Goal: Information Seeking & Learning: Learn about a topic

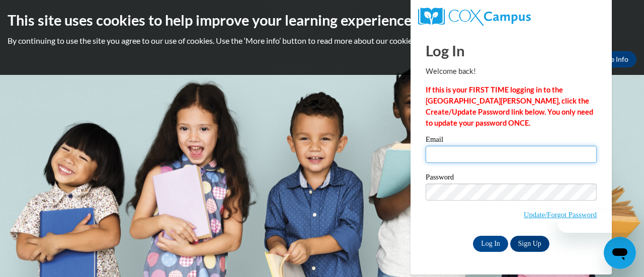
type input "kubrsar@sdmfschools.org"
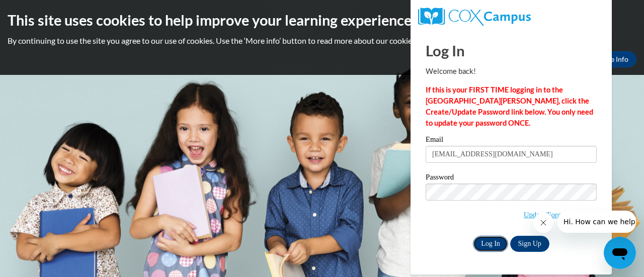
click at [490, 244] on input "Log In" at bounding box center [490, 244] width 35 height 16
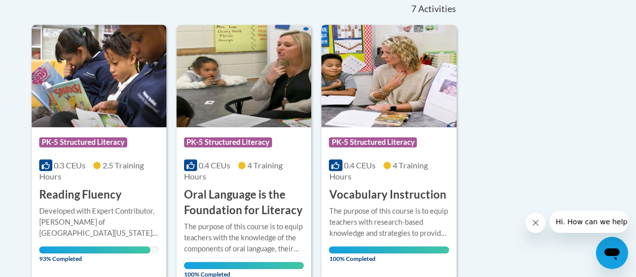
scroll to position [233, 0]
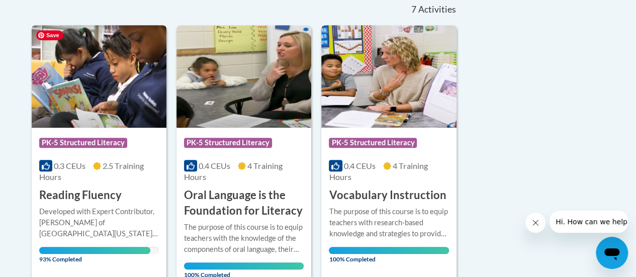
click at [100, 85] on img at bounding box center [99, 76] width 135 height 103
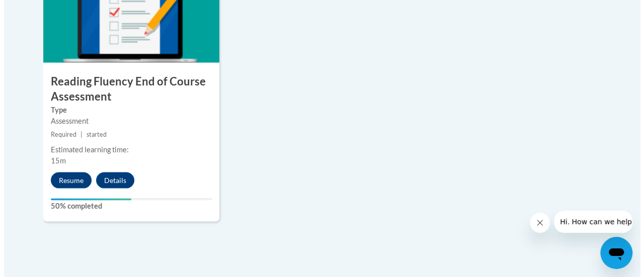
scroll to position [948, 0]
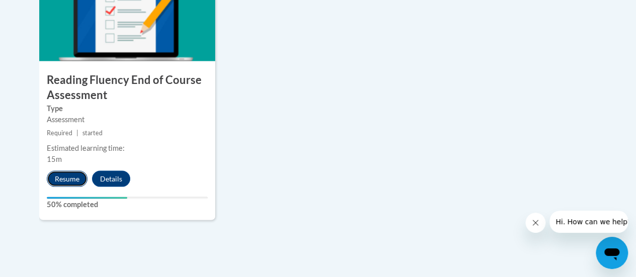
click at [68, 177] on button "Resume" at bounding box center [67, 178] width 41 height 16
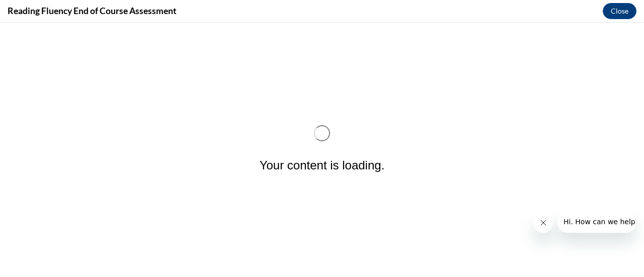
scroll to position [0, 0]
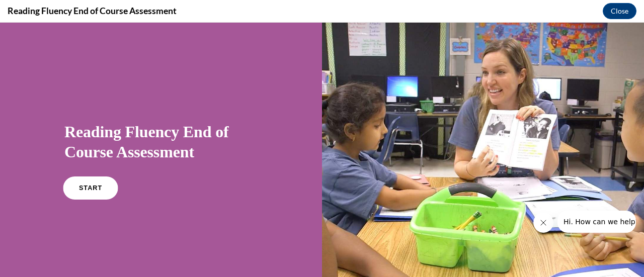
click at [81, 184] on link "START" at bounding box center [90, 188] width 55 height 23
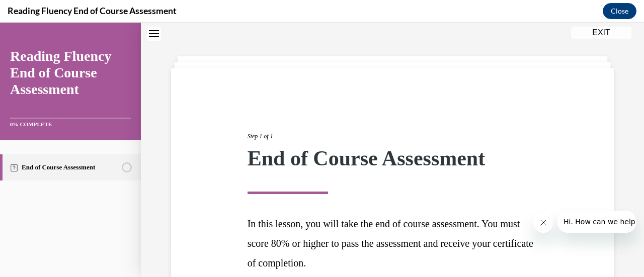
scroll to position [127, 0]
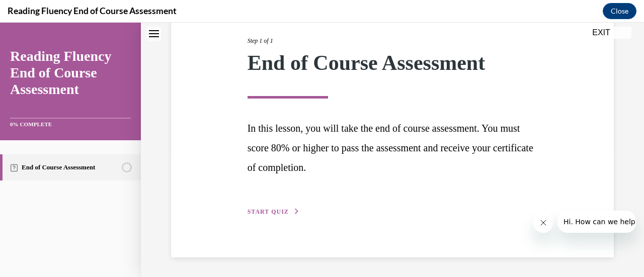
click at [265, 213] on span "START QUIZ" at bounding box center [267, 211] width 41 height 7
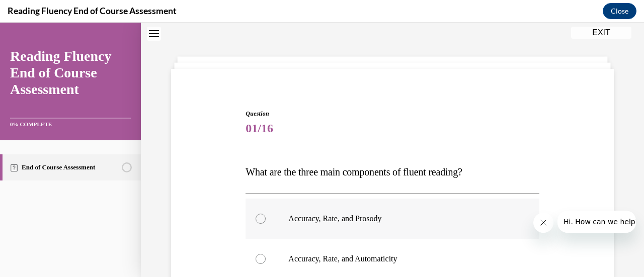
click at [259, 217] on div at bounding box center [260, 219] width 10 height 10
click at [259, 217] on input "Accuracy, Rate, and Prosody" at bounding box center [260, 219] width 10 height 10
radio input "true"
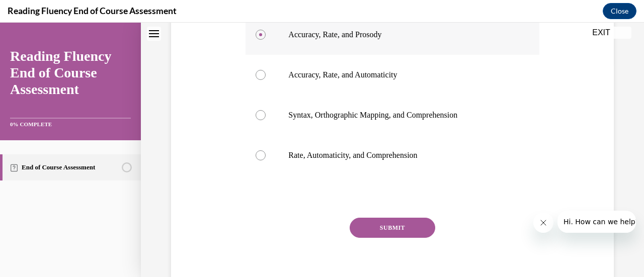
scroll to position [227, 0]
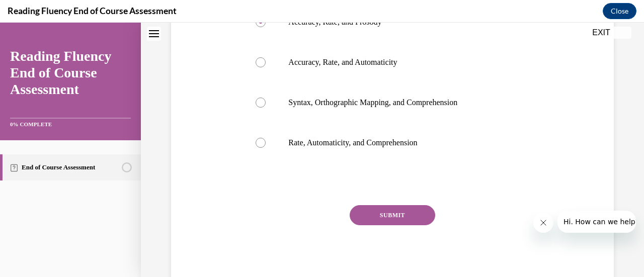
click at [384, 217] on button "SUBMIT" at bounding box center [392, 215] width 85 height 20
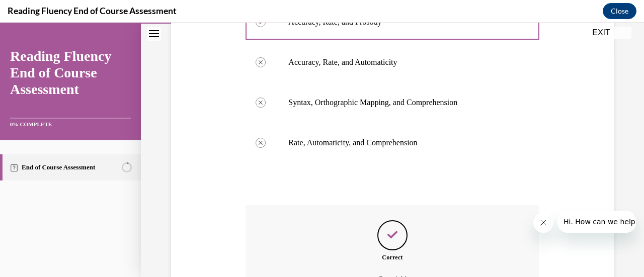
scroll to position [339, 0]
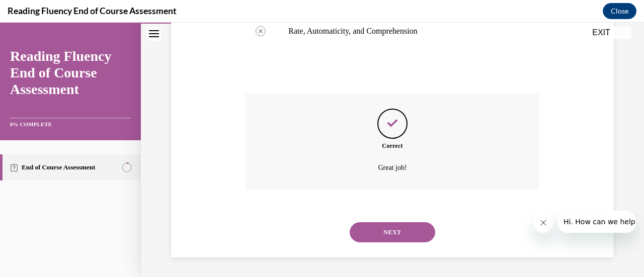
click at [389, 232] on button "NEXT" at bounding box center [392, 232] width 85 height 20
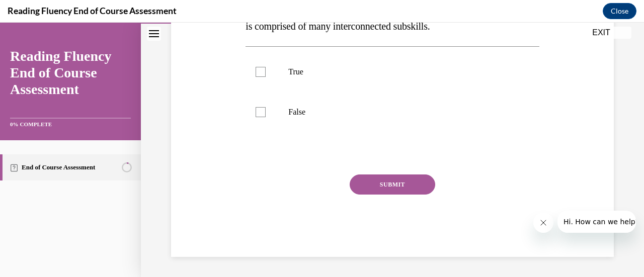
scroll to position [31, 0]
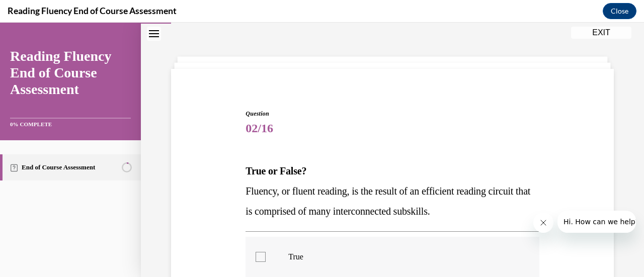
click at [284, 252] on label "True" at bounding box center [391, 257] width 293 height 40
click at [266, 252] on input "True" at bounding box center [260, 257] width 10 height 10
checkbox input "true"
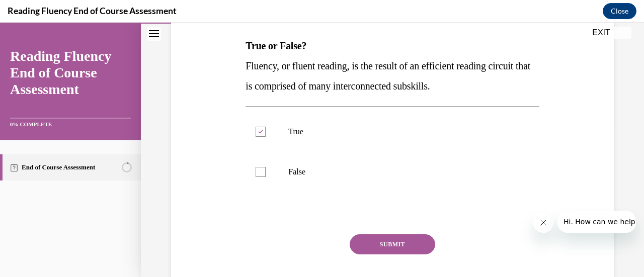
scroll to position [156, 0]
click at [352, 248] on button "SUBMIT" at bounding box center [392, 244] width 85 height 20
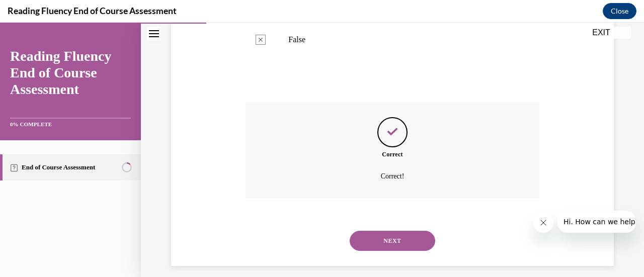
click at [352, 248] on button "NEXT" at bounding box center [392, 241] width 85 height 20
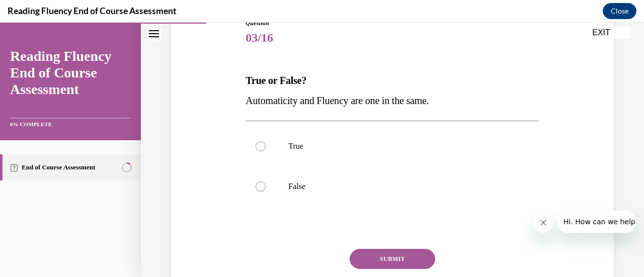
scroll to position [123, 0]
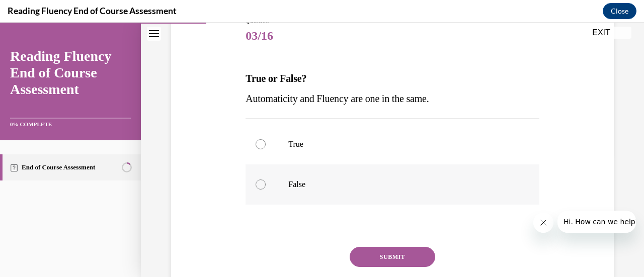
click at [292, 179] on label "False" at bounding box center [391, 184] width 293 height 40
click at [266, 180] on input "False" at bounding box center [260, 185] width 10 height 10
radio input "true"
click at [397, 255] on button "SUBMIT" at bounding box center [392, 257] width 85 height 20
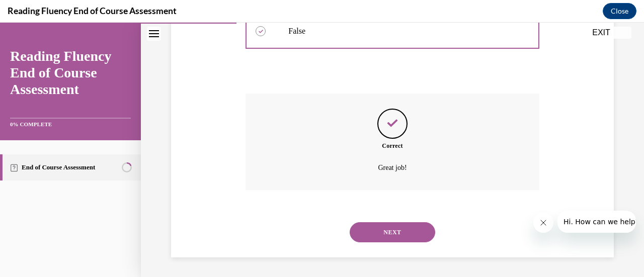
click at [393, 230] on button "NEXT" at bounding box center [392, 232] width 85 height 20
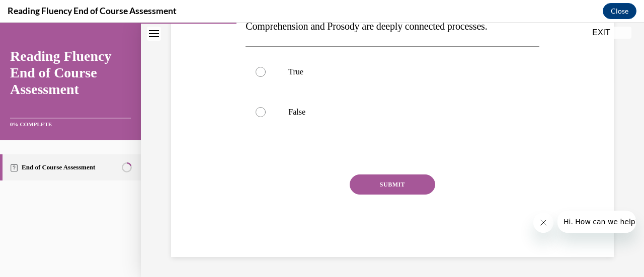
scroll to position [31, 0]
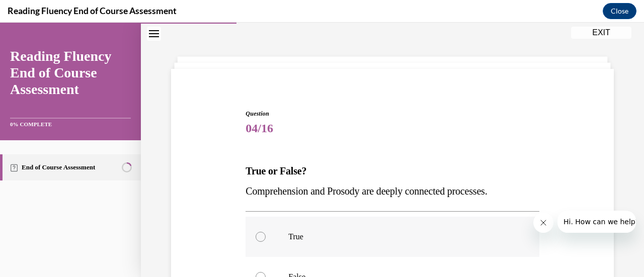
click at [268, 237] on label "True" at bounding box center [391, 237] width 293 height 40
click at [266, 237] on input "True" at bounding box center [260, 237] width 10 height 10
radio input "true"
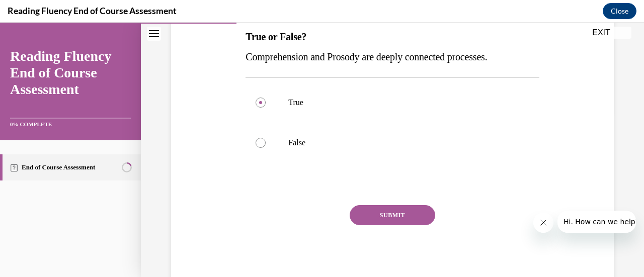
click at [399, 217] on button "SUBMIT" at bounding box center [392, 215] width 85 height 20
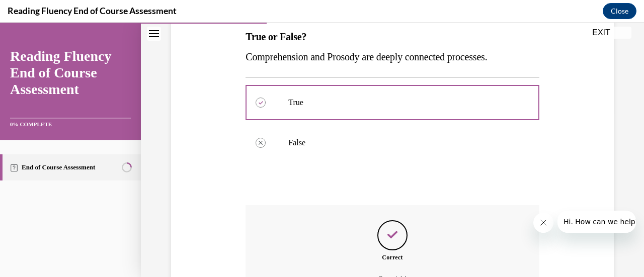
scroll to position [277, 0]
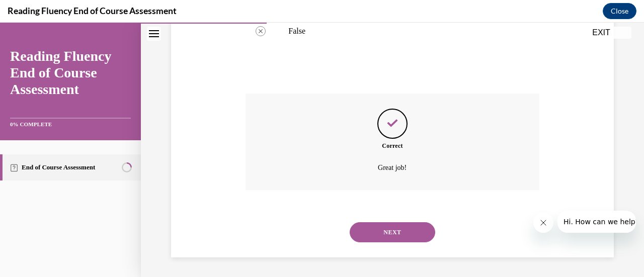
click at [390, 228] on button "NEXT" at bounding box center [392, 232] width 85 height 20
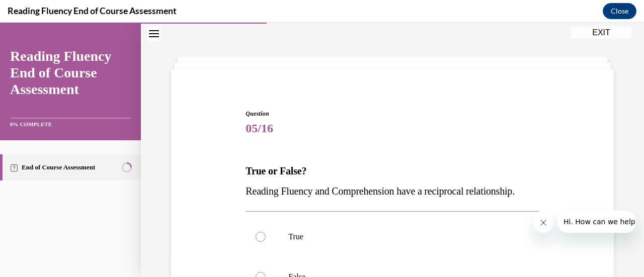
scroll to position [153, 0]
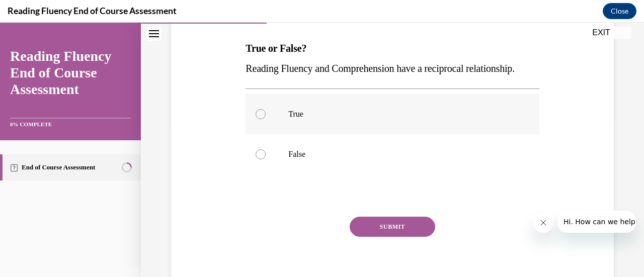
click at [300, 119] on p "True" at bounding box center [400, 114] width 225 height 10
click at [266, 119] on input "True" at bounding box center [260, 114] width 10 height 10
radio input "true"
click at [395, 237] on button "SUBMIT" at bounding box center [392, 227] width 85 height 20
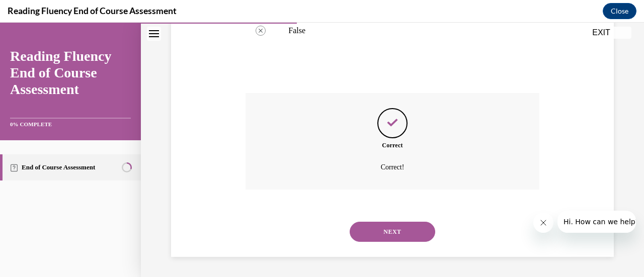
click at [386, 225] on button "NEXT" at bounding box center [392, 232] width 85 height 20
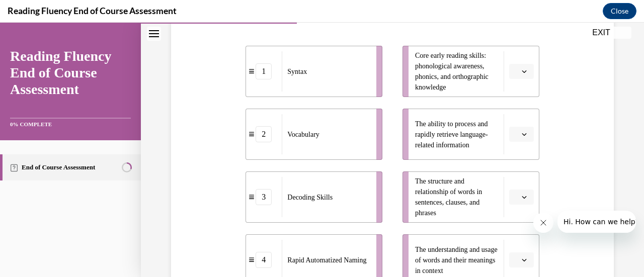
scroll to position [222, 0]
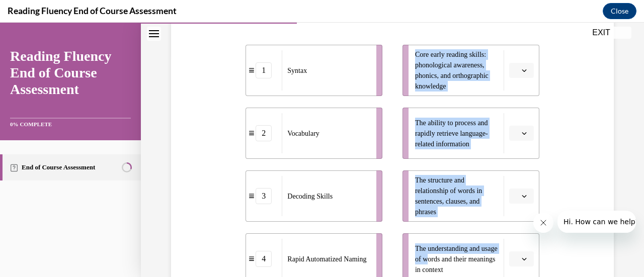
drag, startPoint x: 442, startPoint y: 256, endPoint x: 297, endPoint y: 74, distance: 232.7
click at [297, 74] on div "1 Syntax 2 Vocabulary 3 Decoding Skills 4 Rapid Automatized Naming Core early r…" at bounding box center [391, 155] width 293 height 260
click at [522, 258] on icon "button" at bounding box center [524, 258] width 5 height 5
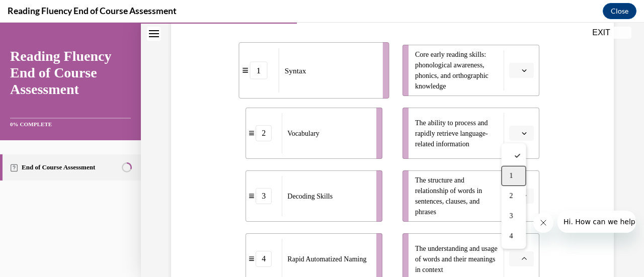
click at [514, 180] on div "1" at bounding box center [513, 176] width 25 height 20
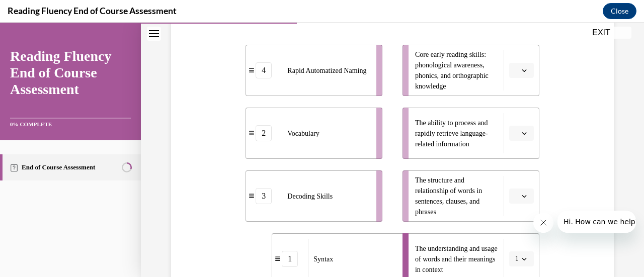
click at [522, 258] on icon "button" at bounding box center [524, 258] width 5 height 5
click at [516, 194] on div "2" at bounding box center [511, 196] width 25 height 20
click at [525, 201] on button "button" at bounding box center [521, 196] width 25 height 15
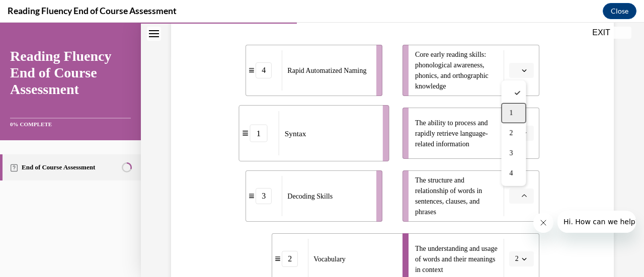
click at [516, 119] on div "1" at bounding box center [513, 113] width 25 height 20
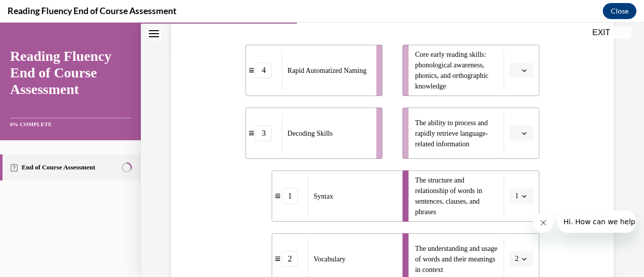
click at [522, 134] on icon "button" at bounding box center [524, 133] width 5 height 5
click at [515, 234] on div "4" at bounding box center [513, 236] width 25 height 20
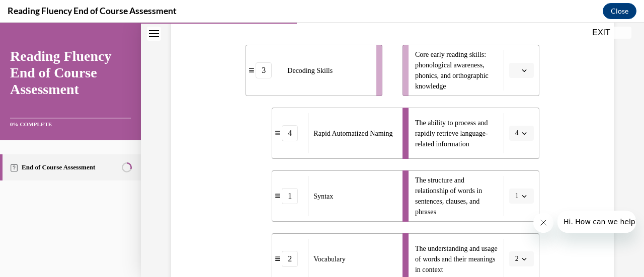
click at [522, 71] on icon "button" at bounding box center [524, 70] width 5 height 5
click at [516, 153] on div "3" at bounding box center [513, 153] width 25 height 20
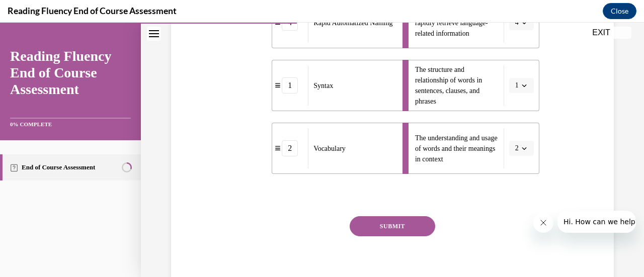
scroll to position [344, 0]
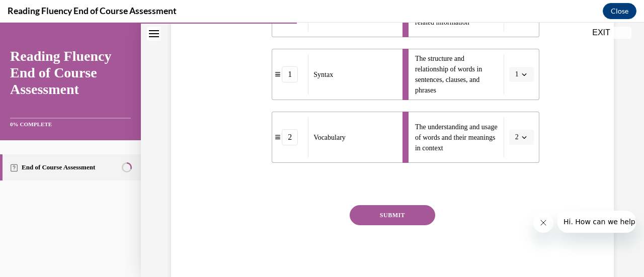
click at [386, 214] on button "SUBMIT" at bounding box center [392, 215] width 85 height 20
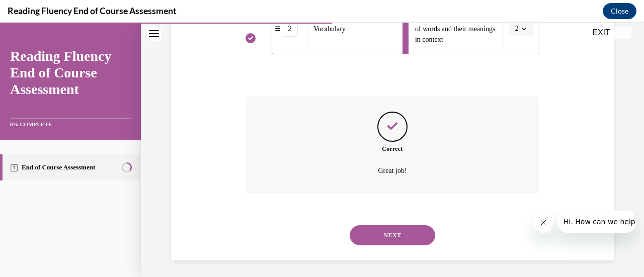
scroll to position [456, 0]
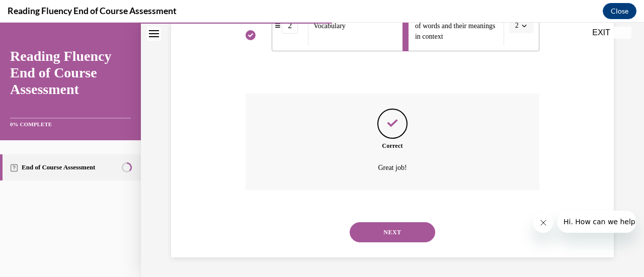
click at [380, 231] on button "NEXT" at bounding box center [392, 232] width 85 height 20
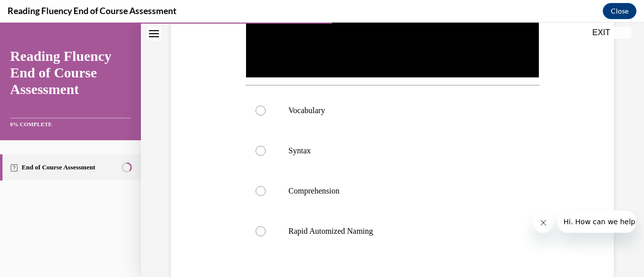
scroll to position [332, 0]
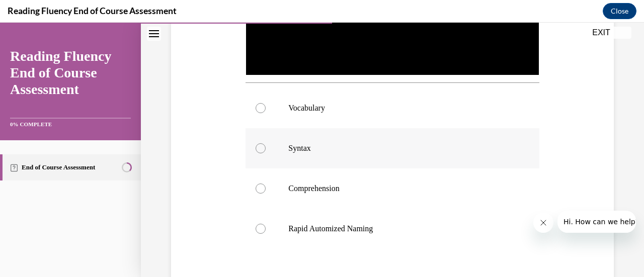
click at [304, 146] on p "Syntax" at bounding box center [400, 148] width 225 height 10
click at [266, 146] on input "Syntax" at bounding box center [260, 148] width 10 height 10
radio input "true"
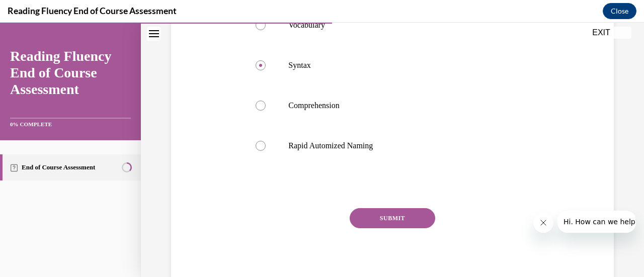
click at [393, 216] on button "SUBMIT" at bounding box center [392, 218] width 85 height 20
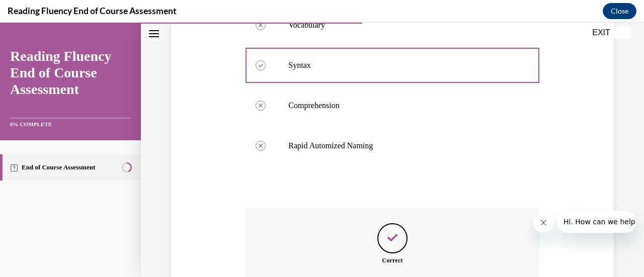
scroll to position [527, 0]
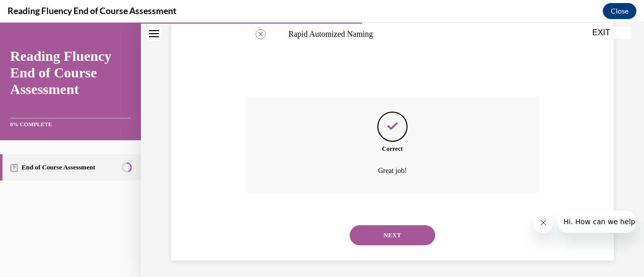
click at [390, 230] on button "NEXT" at bounding box center [392, 235] width 85 height 20
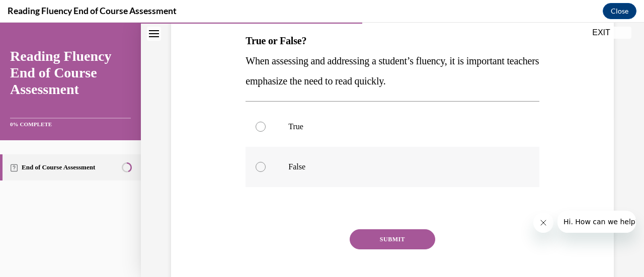
scroll to position [161, 0]
click at [313, 158] on label "False" at bounding box center [391, 166] width 293 height 40
click at [266, 161] on input "False" at bounding box center [260, 166] width 10 height 10
radio input "true"
click at [389, 240] on button "SUBMIT" at bounding box center [392, 239] width 85 height 20
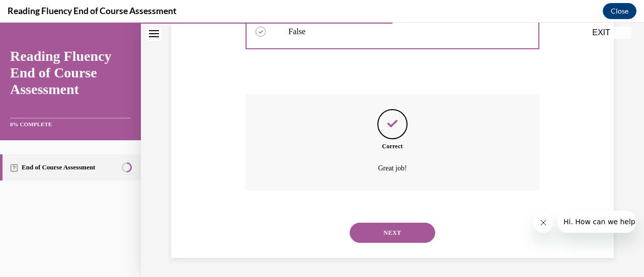
click at [389, 240] on button "NEXT" at bounding box center [392, 233] width 85 height 20
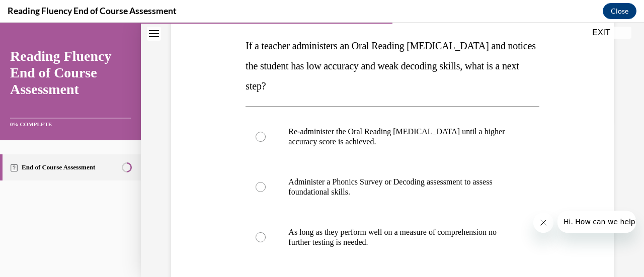
scroll to position [160, 0]
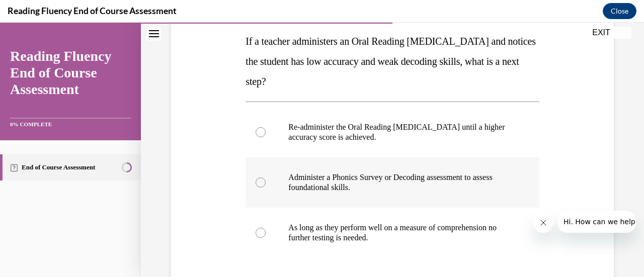
click at [299, 165] on label "Administer a Phonics Survey or Decoding assessment to assess foundational skill…" at bounding box center [391, 182] width 293 height 50
click at [266, 178] on input "Administer a Phonics Survey or Decoding assessment to assess foundational skill…" at bounding box center [260, 183] width 10 height 10
radio input "true"
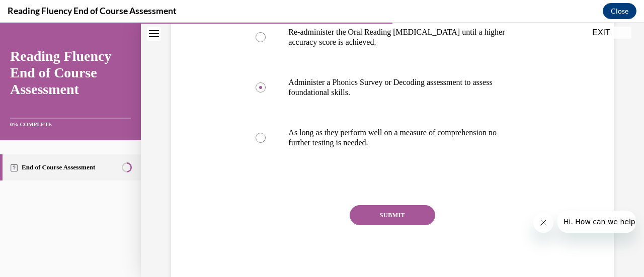
click at [385, 207] on button "SUBMIT" at bounding box center [392, 215] width 85 height 20
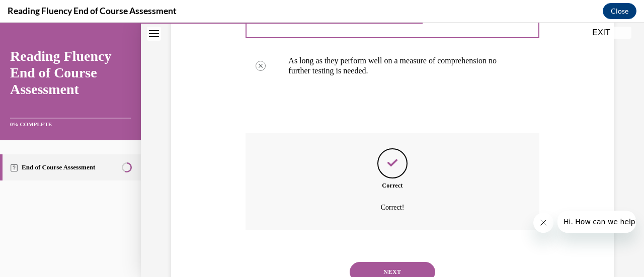
scroll to position [367, 0]
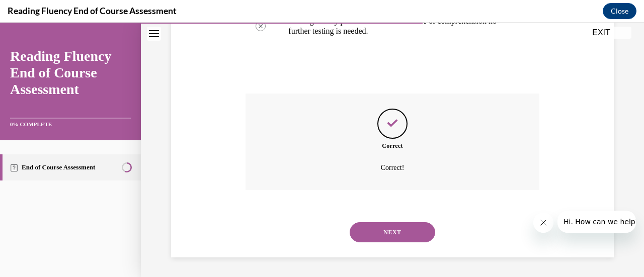
click at [386, 230] on button "NEXT" at bounding box center [392, 232] width 85 height 20
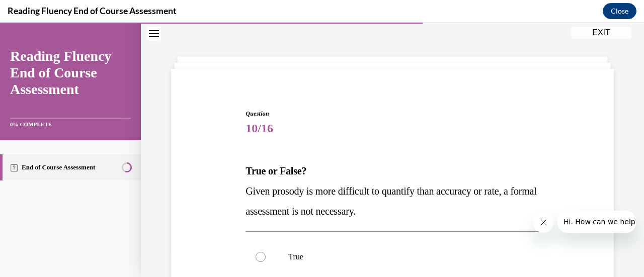
scroll to position [185, 0]
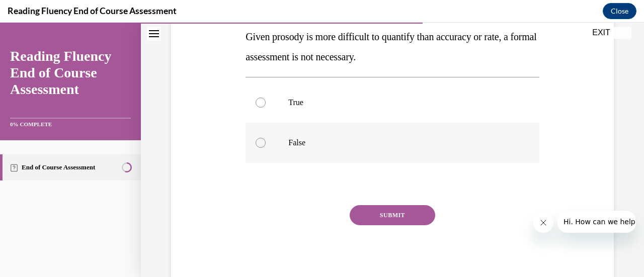
click at [285, 133] on label "False" at bounding box center [391, 143] width 293 height 40
click at [266, 138] on input "False" at bounding box center [260, 143] width 10 height 10
radio input "true"
click at [387, 215] on button "SUBMIT" at bounding box center [392, 215] width 85 height 20
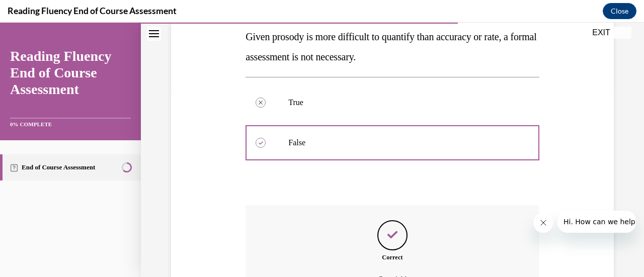
scroll to position [297, 0]
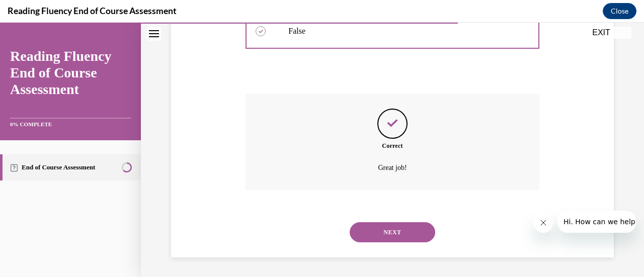
click at [392, 229] on button "NEXT" at bounding box center [392, 232] width 85 height 20
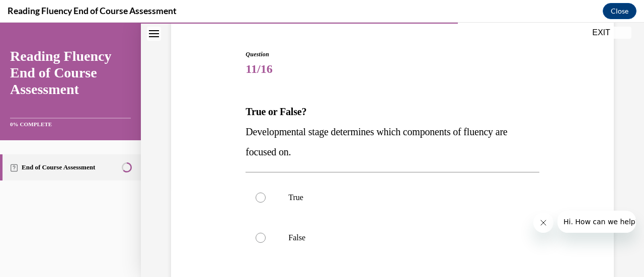
scroll to position [108, 0]
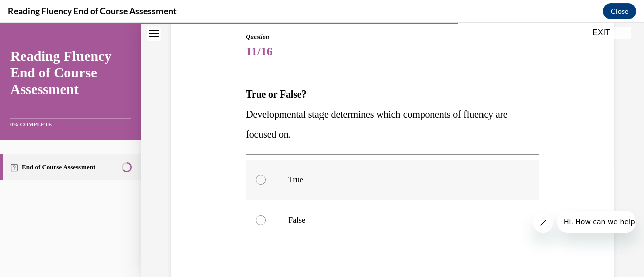
click at [329, 179] on p "True" at bounding box center [400, 180] width 225 height 10
click at [266, 179] on input "True" at bounding box center [260, 180] width 10 height 10
radio input "true"
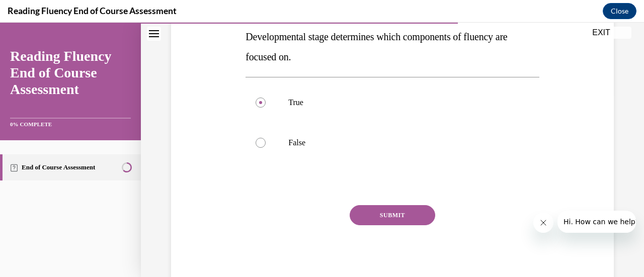
click at [387, 208] on button "SUBMIT" at bounding box center [392, 215] width 85 height 20
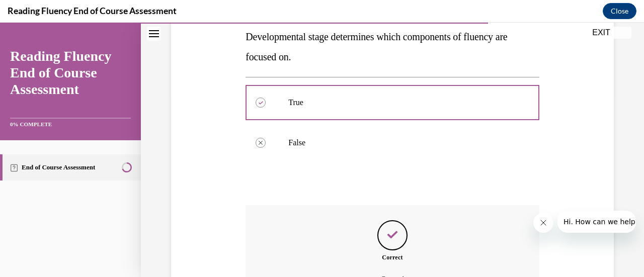
scroll to position [297, 0]
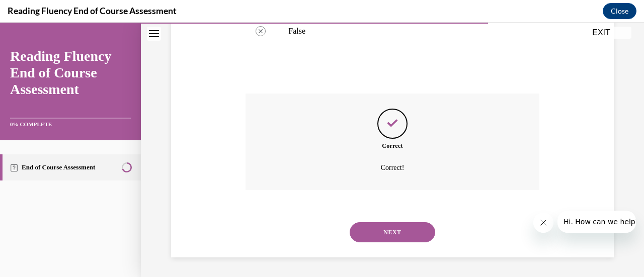
click at [396, 231] on button "NEXT" at bounding box center [392, 232] width 85 height 20
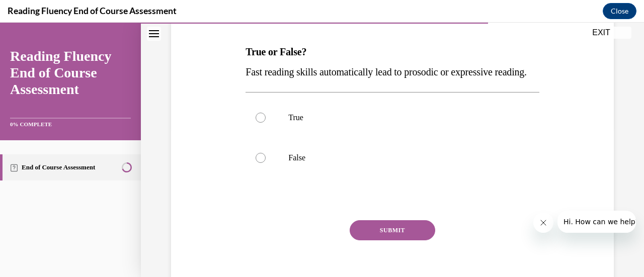
scroll to position [149, 0]
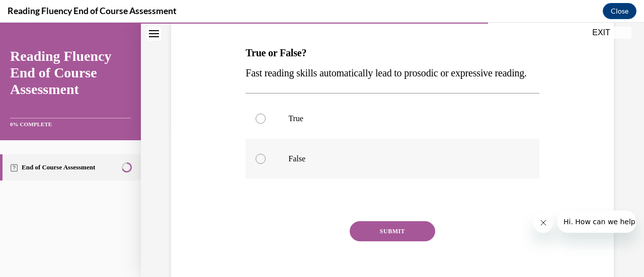
click at [290, 164] on p "False" at bounding box center [400, 159] width 225 height 10
click at [266, 164] on input "False" at bounding box center [260, 159] width 10 height 10
radio input "true"
click at [402, 241] on button "SUBMIT" at bounding box center [392, 231] width 85 height 20
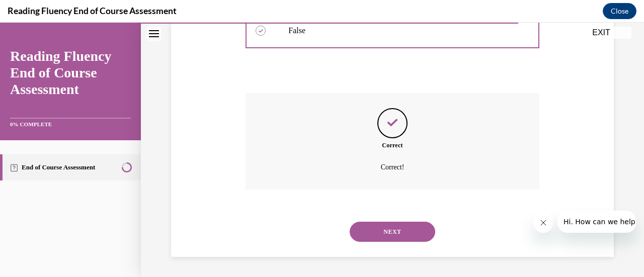
scroll to position [297, 0]
click at [391, 233] on button "NEXT" at bounding box center [392, 232] width 85 height 20
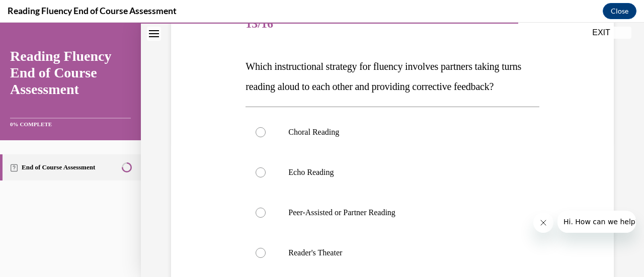
scroll to position [135, 0]
click at [326, 218] on p "Peer-Assisted or Partner Reading" at bounding box center [400, 213] width 225 height 10
click at [266, 218] on input "Peer-Assisted or Partner Reading" at bounding box center [260, 213] width 10 height 10
radio input "true"
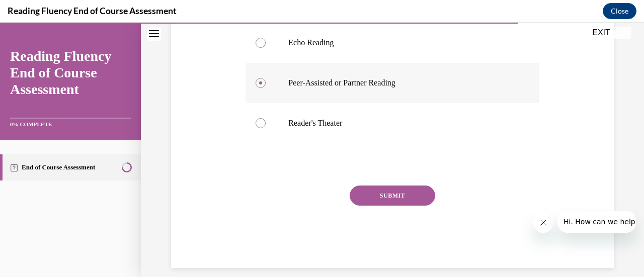
scroll to position [266, 0]
click at [371, 205] on button "SUBMIT" at bounding box center [392, 195] width 85 height 20
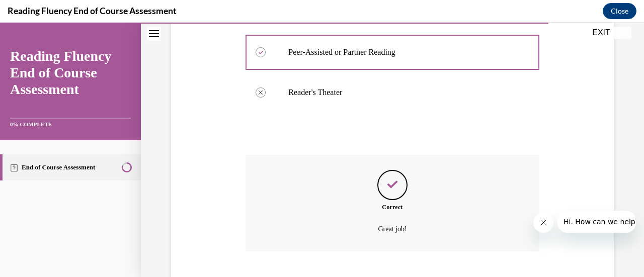
scroll to position [298, 0]
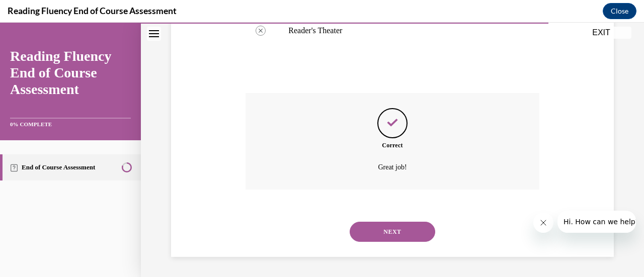
click at [378, 229] on button "NEXT" at bounding box center [392, 232] width 85 height 20
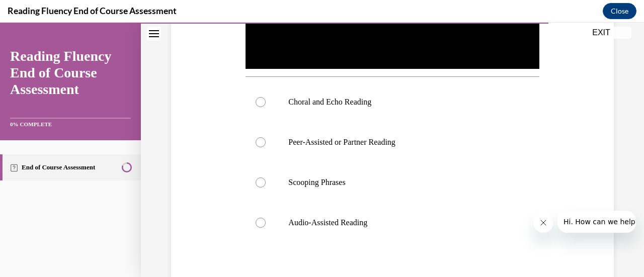
scroll to position [338, 0]
click at [333, 111] on label "Choral and Echo Reading" at bounding box center [391, 101] width 293 height 40
click at [266, 107] on input "Choral and Echo Reading" at bounding box center [260, 102] width 10 height 10
radio input "true"
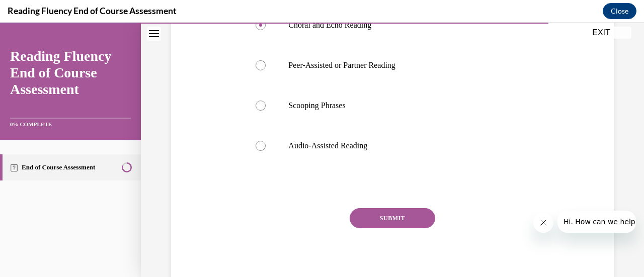
click at [392, 218] on button "SUBMIT" at bounding box center [392, 218] width 85 height 20
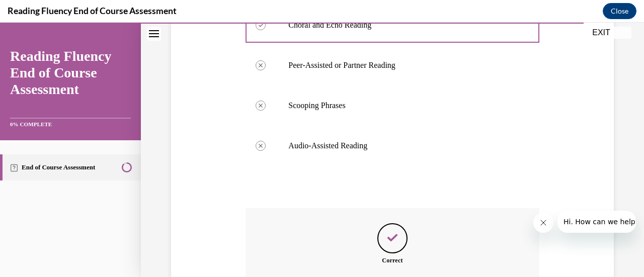
scroll to position [527, 0]
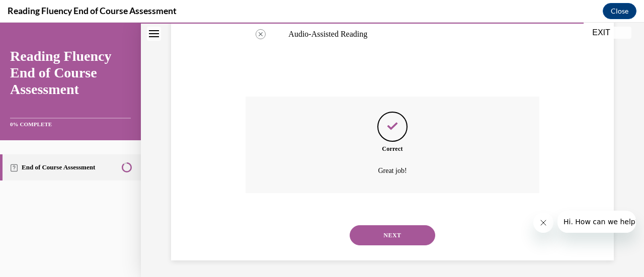
click at [392, 232] on button "NEXT" at bounding box center [392, 235] width 85 height 20
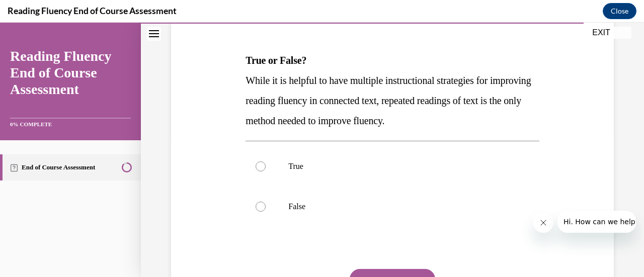
scroll to position [150, 0]
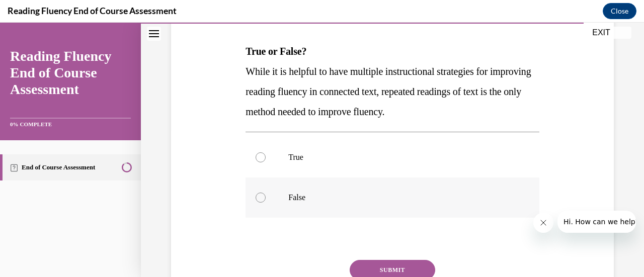
click at [313, 205] on label "False" at bounding box center [391, 198] width 293 height 40
click at [266, 203] on input "False" at bounding box center [260, 198] width 10 height 10
radio input "true"
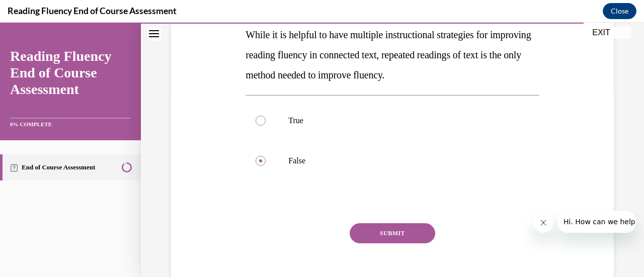
scroll to position [188, 0]
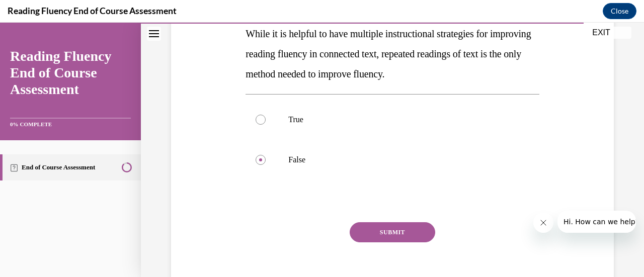
click at [397, 228] on button "SUBMIT" at bounding box center [392, 232] width 85 height 20
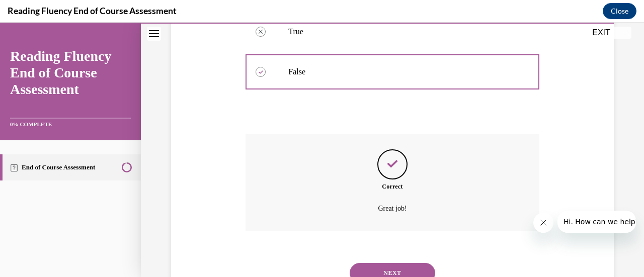
scroll to position [281, 0]
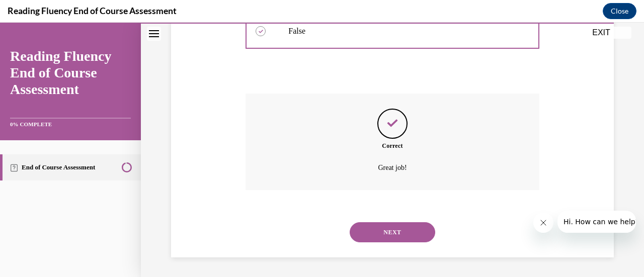
click at [399, 228] on button "NEXT" at bounding box center [392, 232] width 85 height 20
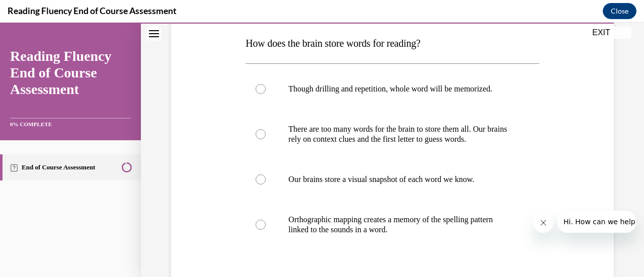
scroll to position [159, 0]
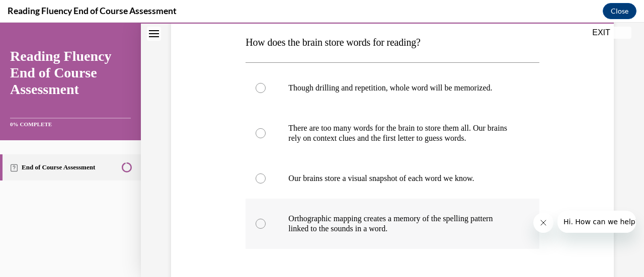
click at [370, 230] on p "Orthographic mapping creates a memory of the spelling pattern linked to the sou…" at bounding box center [400, 224] width 225 height 20
click at [266, 229] on input "Orthographic mapping creates a memory of the spelling pattern linked to the sou…" at bounding box center [260, 224] width 10 height 10
radio input "true"
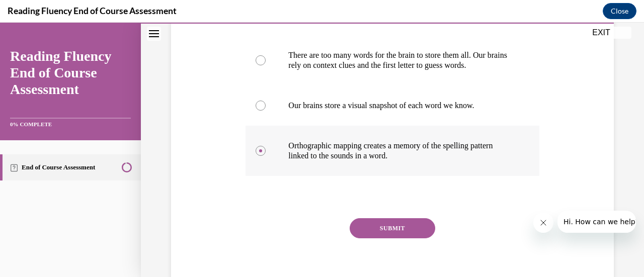
scroll to position [234, 0]
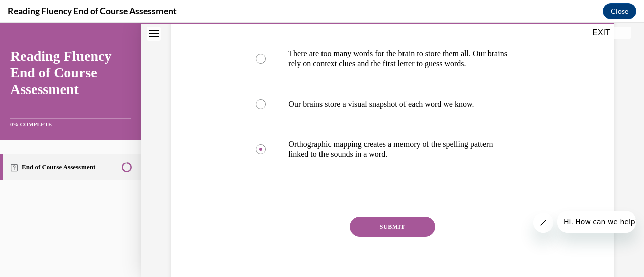
click at [389, 226] on button "SUBMIT" at bounding box center [392, 227] width 85 height 20
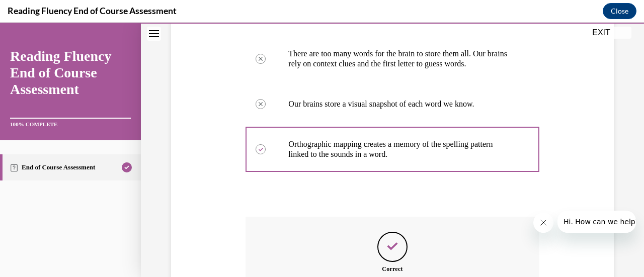
scroll to position [357, 0]
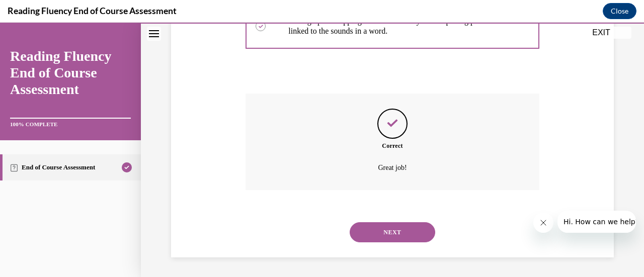
click at [392, 230] on button "NEXT" at bounding box center [392, 232] width 85 height 20
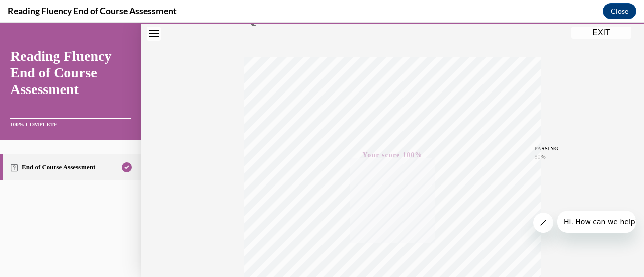
scroll to position [140, 0]
